Goal: Find specific page/section: Find specific page/section

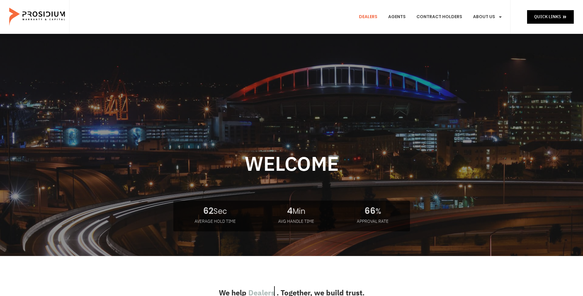
click at [374, 17] on link "Dealers" at bounding box center [369, 17] width 28 height 23
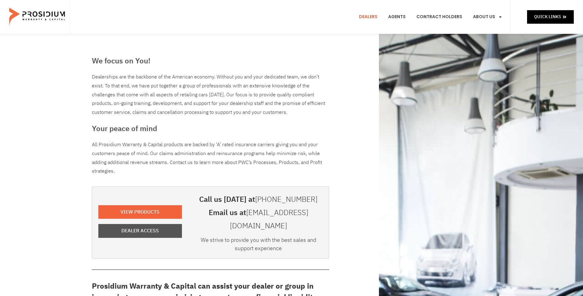
click at [144, 226] on span "Dealer Access" at bounding box center [140, 230] width 38 height 9
